Goal: Task Accomplishment & Management: Manage account settings

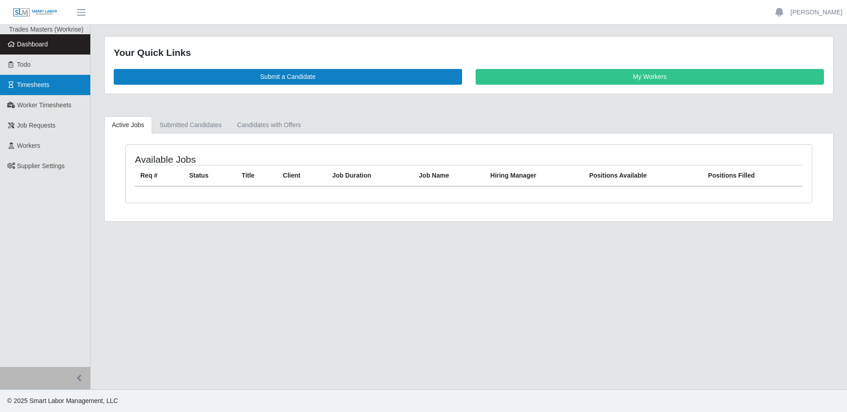
click at [36, 85] on span "Timesheets" at bounding box center [33, 84] width 32 height 7
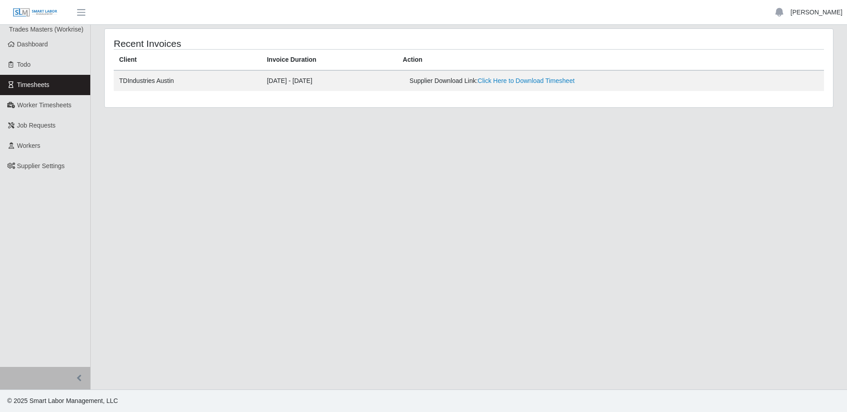
click at [818, 12] on link "[PERSON_NAME]" at bounding box center [816, 12] width 52 height 9
click at [790, 63] on link "Logout" at bounding box center [805, 62] width 81 height 19
